Goal: Task Accomplishment & Management: Manage account settings

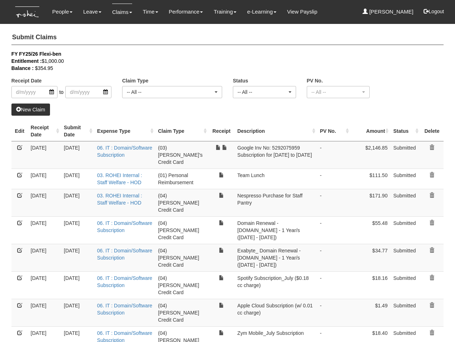
select select "50"
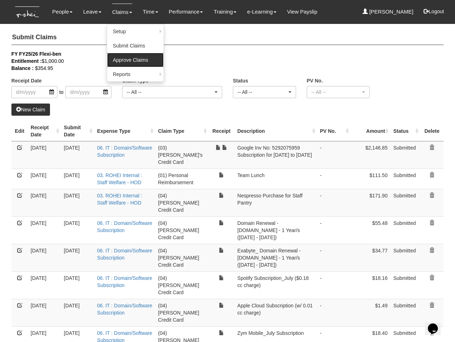
click at [128, 60] on link "Approve Claims" at bounding box center [135, 60] width 56 height 14
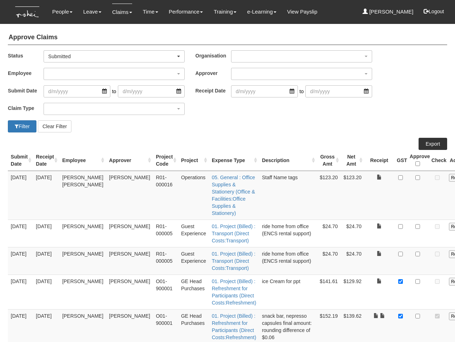
select select "50"
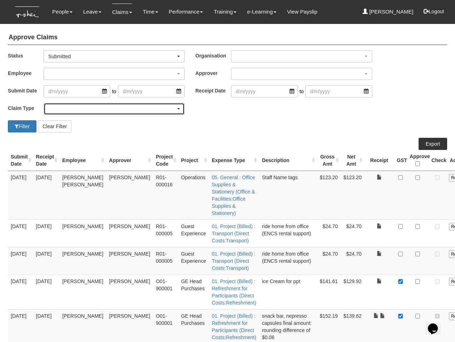
click at [86, 109] on div "button" at bounding box center [114, 108] width 140 height 11
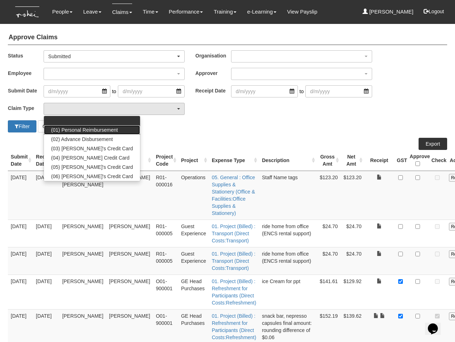
click at [80, 130] on span "(01) Personal Reimbursement" at bounding box center [84, 130] width 67 height 7
select select "14"
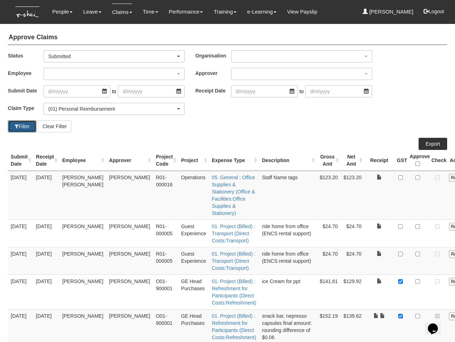
click at [25, 123] on button "Filter" at bounding box center [22, 126] width 29 height 12
select select "50"
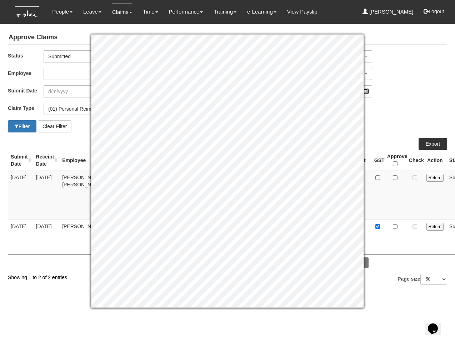
click at [410, 64] on div "Status -- All -- Submitted Approved Verified Returned Paid Submitted Organisati…" at bounding box center [228, 59] width 450 height 18
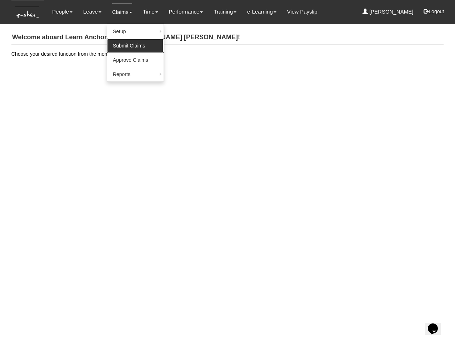
click at [120, 41] on link "Submit Claims" at bounding box center [135, 46] width 56 height 14
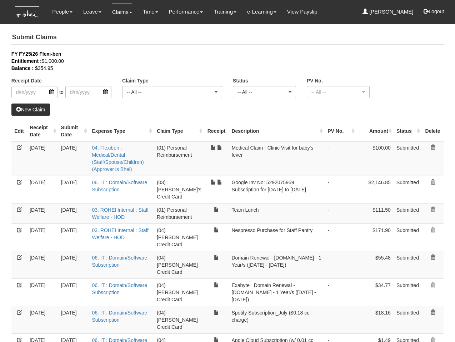
select select "50"
click at [274, 62] on div "Entitlement : $1,000.00" at bounding box center [222, 61] width 422 height 7
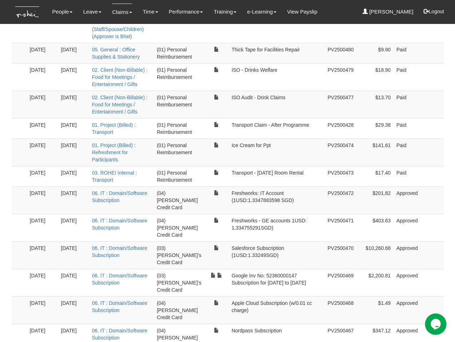
scroll to position [955, 0]
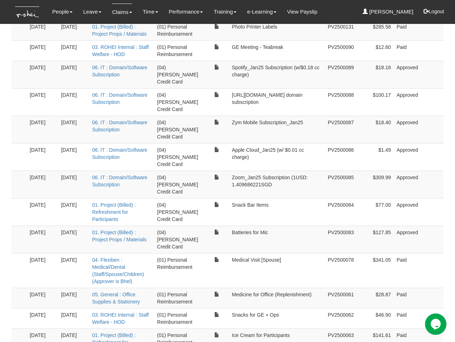
scroll to position [933, 0]
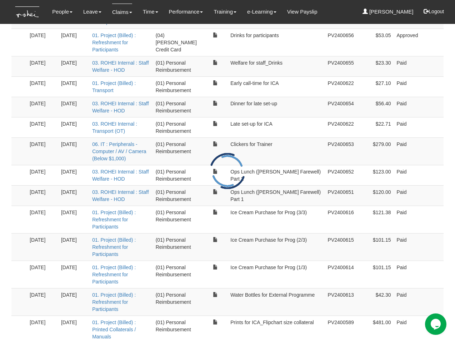
click at [215, 165] on div at bounding box center [227, 171] width 43 height 43
click at [288, 261] on td "Ice Cream Purchase for Prog (1/3)" at bounding box center [276, 275] width 97 height 28
click at [382, 261] on td "$101.15" at bounding box center [375, 275] width 37 height 28
drag, startPoint x: 311, startPoint y: 155, endPoint x: 282, endPoint y: 143, distance: 31.9
click at [306, 261] on td "Ice Cream Purchase for Prog (1/3)" at bounding box center [276, 275] width 97 height 28
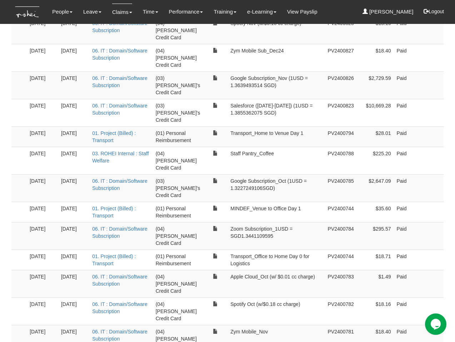
scroll to position [0, 0]
